Goal: Information Seeking & Learning: Find specific page/section

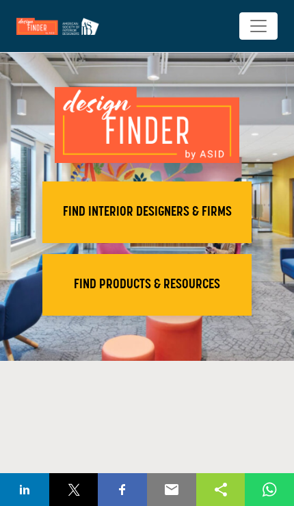
click at [126, 216] on h2 "FIND INTERIOR DESIGNERS & FIRMS" at bounding box center [147, 212] width 201 height 16
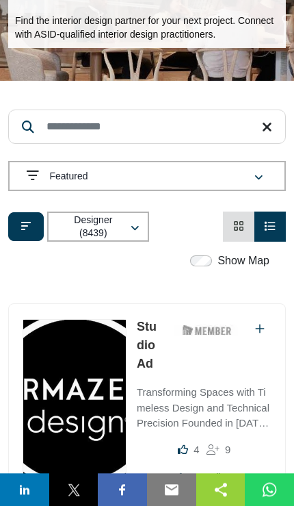
scroll to position [114, 0]
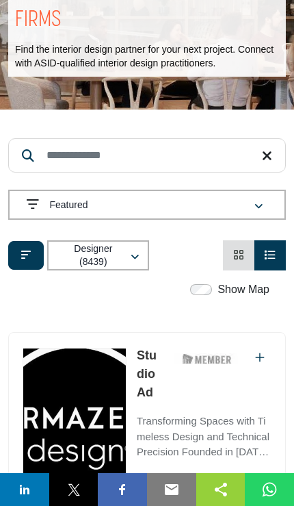
click at [26, 257] on icon "Filter categories" at bounding box center [26, 254] width 10 height 11
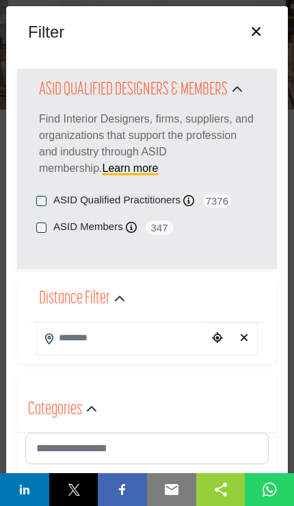
click at [65, 338] on input "Search Location" at bounding box center [122, 338] width 171 height 31
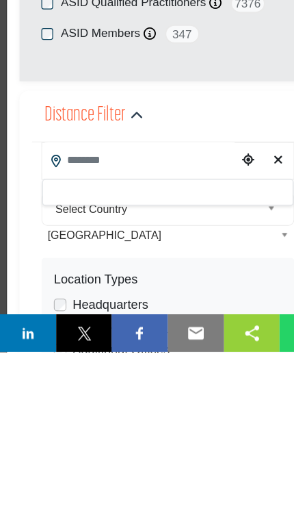
click at [55, 396] on span "[GEOGRAPHIC_DATA]" at bounding box center [141, 404] width 199 height 16
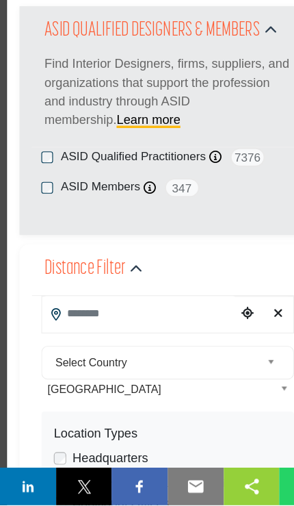
click at [73, 323] on input "Search Location" at bounding box center [122, 338] width 171 height 31
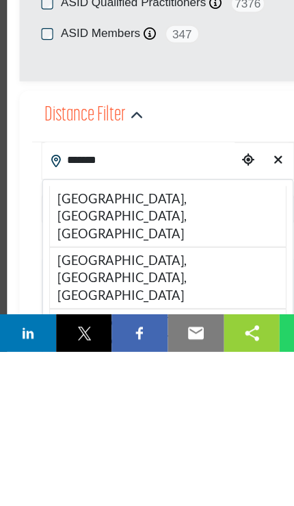
click at [97, 361] on li "[GEOGRAPHIC_DATA], [GEOGRAPHIC_DATA], [GEOGRAPHIC_DATA]" at bounding box center [147, 387] width 208 height 53
type input "**********"
type input "***"
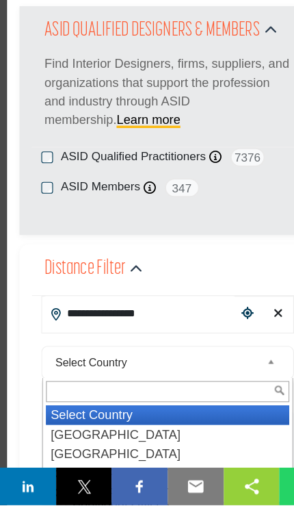
scroll to position [441, 0]
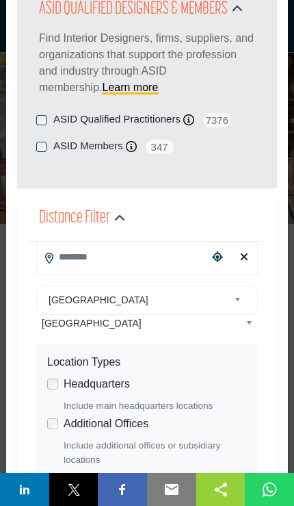
scroll to position [77, 0]
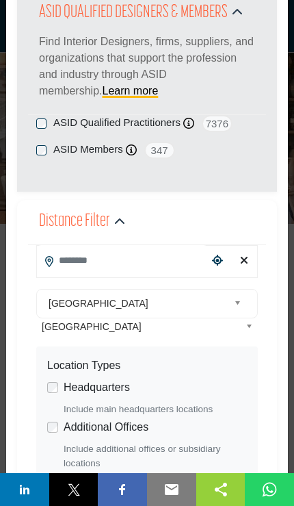
click at [32, 149] on div "ASID Qualified Practitioners ASID Qualified Practitioner who validates work and…" at bounding box center [147, 153] width 238 height 77
click at [51, 156] on div "ASID Members ASID Member who supports and impacts the Interior Design industry.…" at bounding box center [147, 150] width 222 height 17
click at [72, 153] on label "ASID Members" at bounding box center [88, 150] width 70 height 16
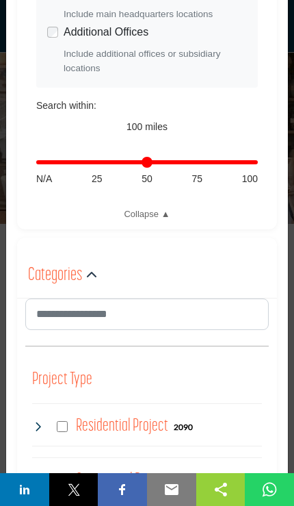
scroll to position [492, 0]
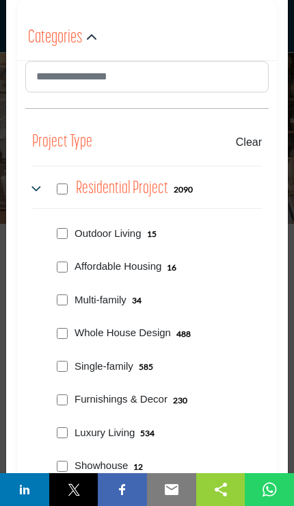
scroll to position [729, 0]
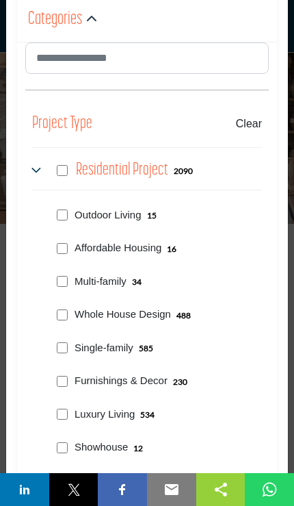
click at [55, 216] on div "Outdoor Living 15" at bounding box center [156, 214] width 211 height 34
click at [238, 127] on buton "Clear" at bounding box center [249, 124] width 26 height 16
